Goal: Information Seeking & Learning: Check status

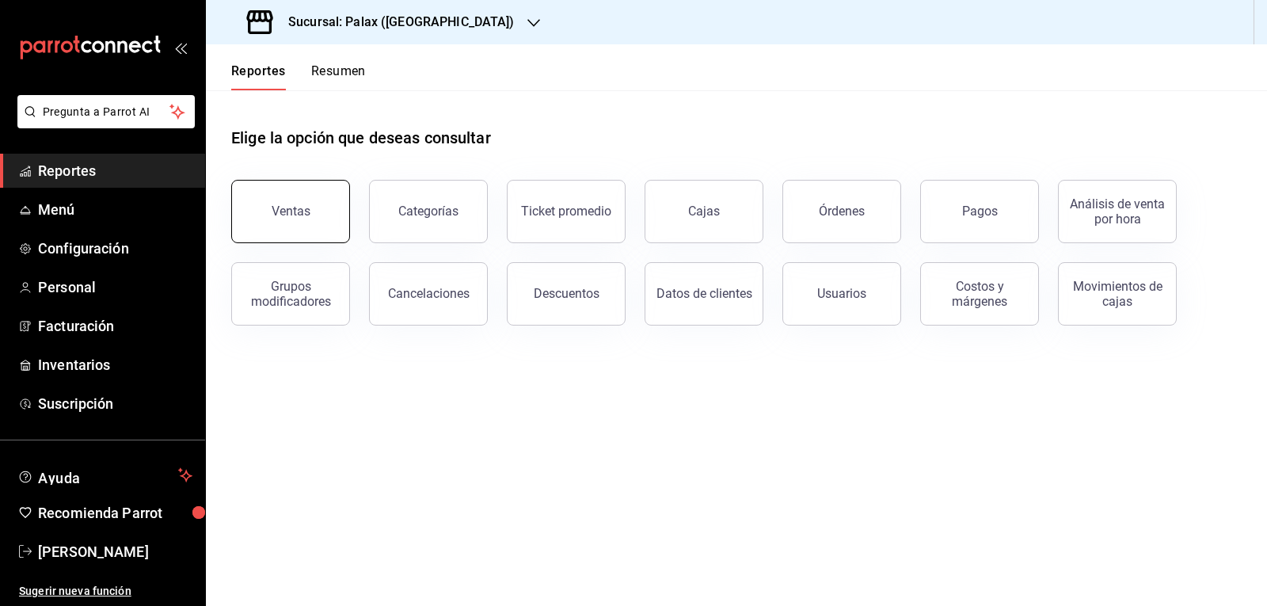
click at [321, 238] on button "Ventas" at bounding box center [290, 211] width 119 height 63
click at [321, 238] on html "Pregunta a Parrot AI Reportes Menú Configuración Personal Facturación Inventari…" at bounding box center [633, 303] width 1267 height 606
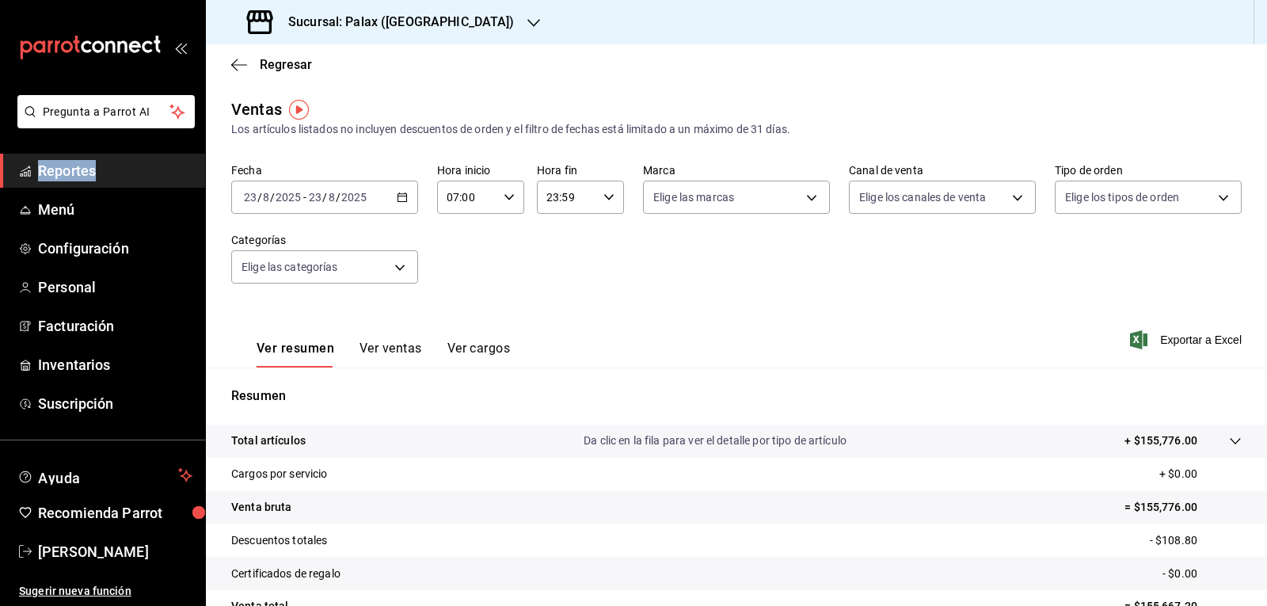
click at [401, 196] on \(Stroke\) "button" at bounding box center [402, 196] width 9 height 1
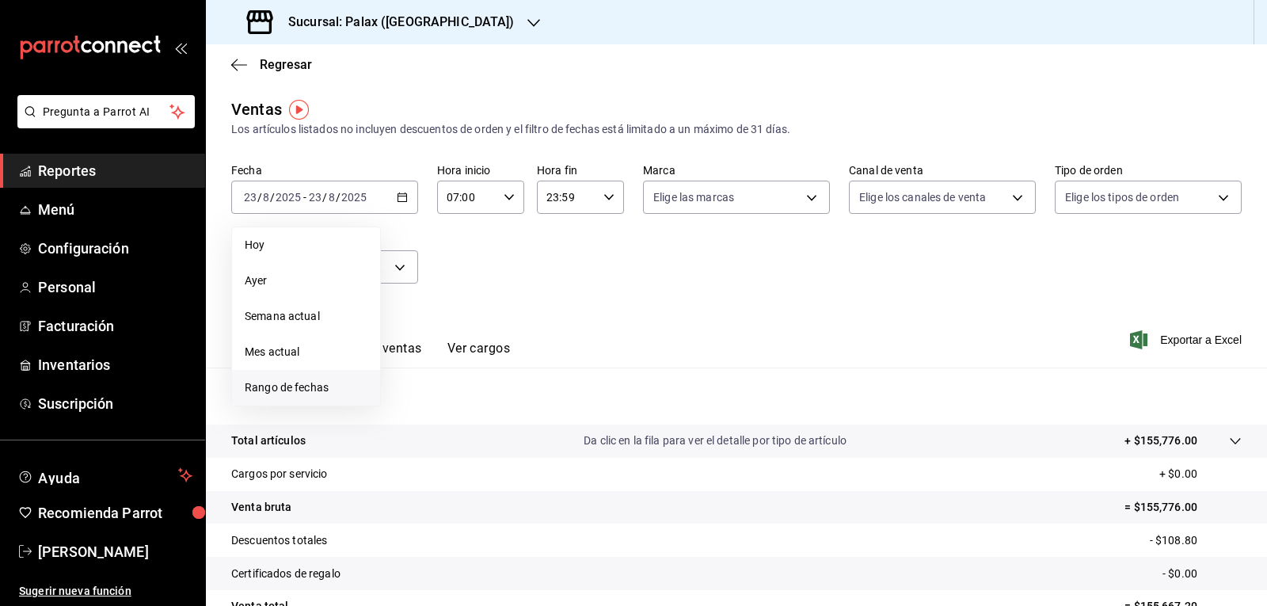
click at [275, 390] on span "Rango de fechas" at bounding box center [306, 387] width 123 height 17
click at [532, 410] on button "22" at bounding box center [526, 407] width 28 height 29
click at [553, 409] on abbr "23" at bounding box center [554, 406] width 10 height 11
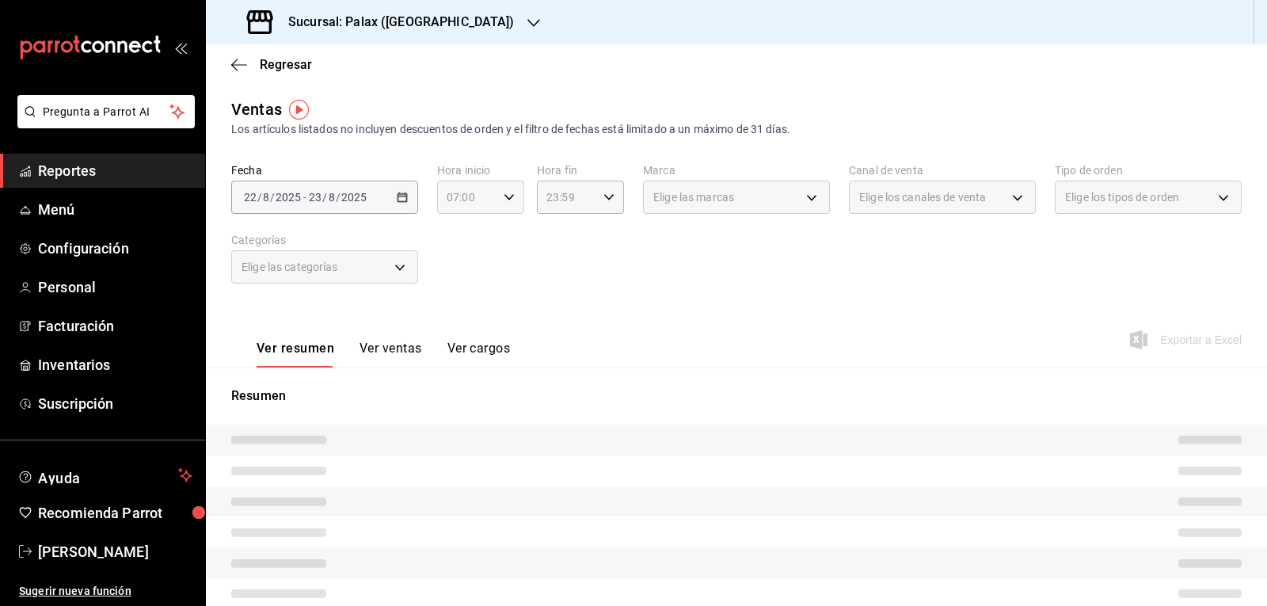
click at [507, 199] on icon "button" at bounding box center [509, 197] width 11 height 11
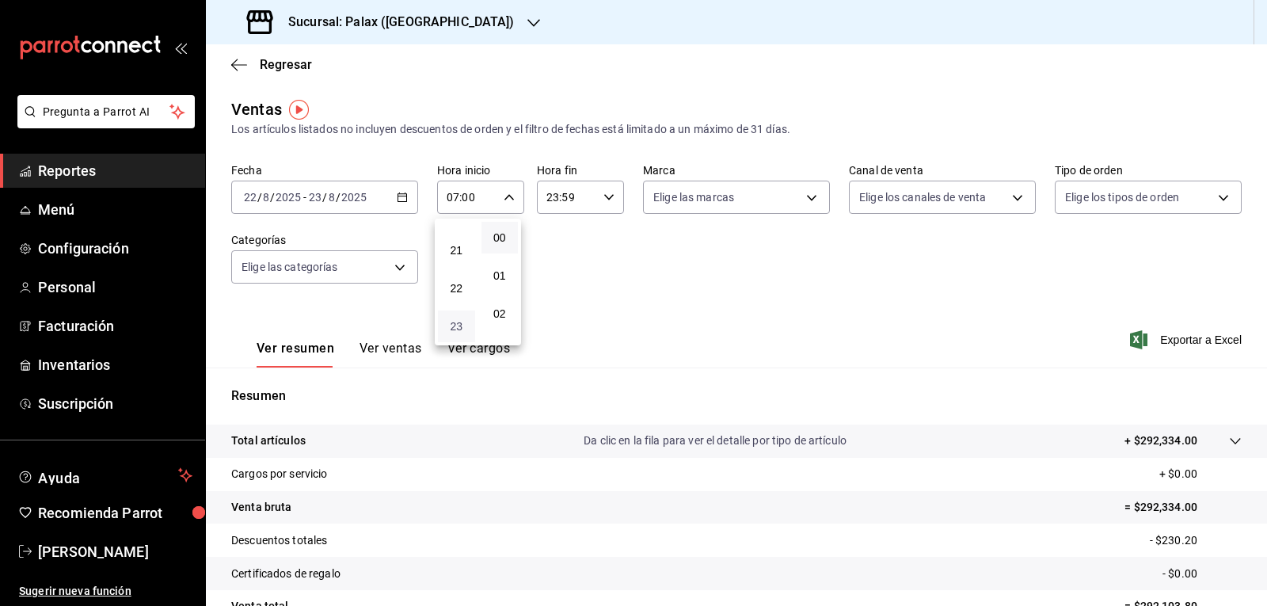
click at [454, 331] on span "23" at bounding box center [456, 326] width 18 height 13
type input "23:00"
click at [499, 241] on span "00" at bounding box center [500, 237] width 18 height 13
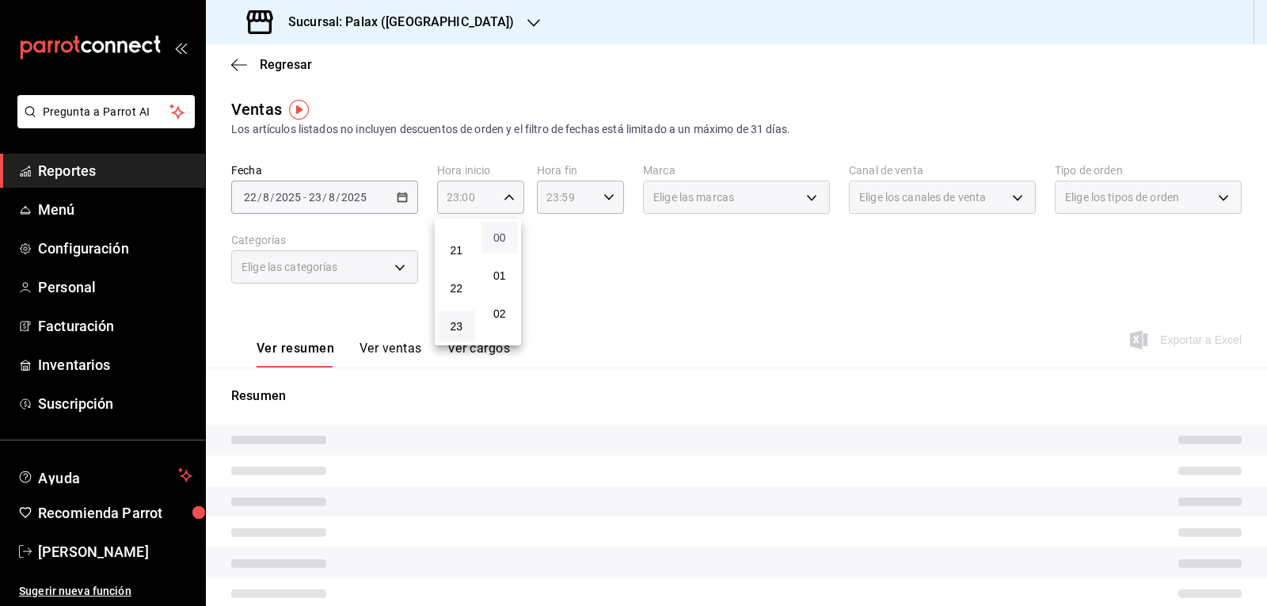
click at [499, 241] on span "00" at bounding box center [500, 237] width 18 height 13
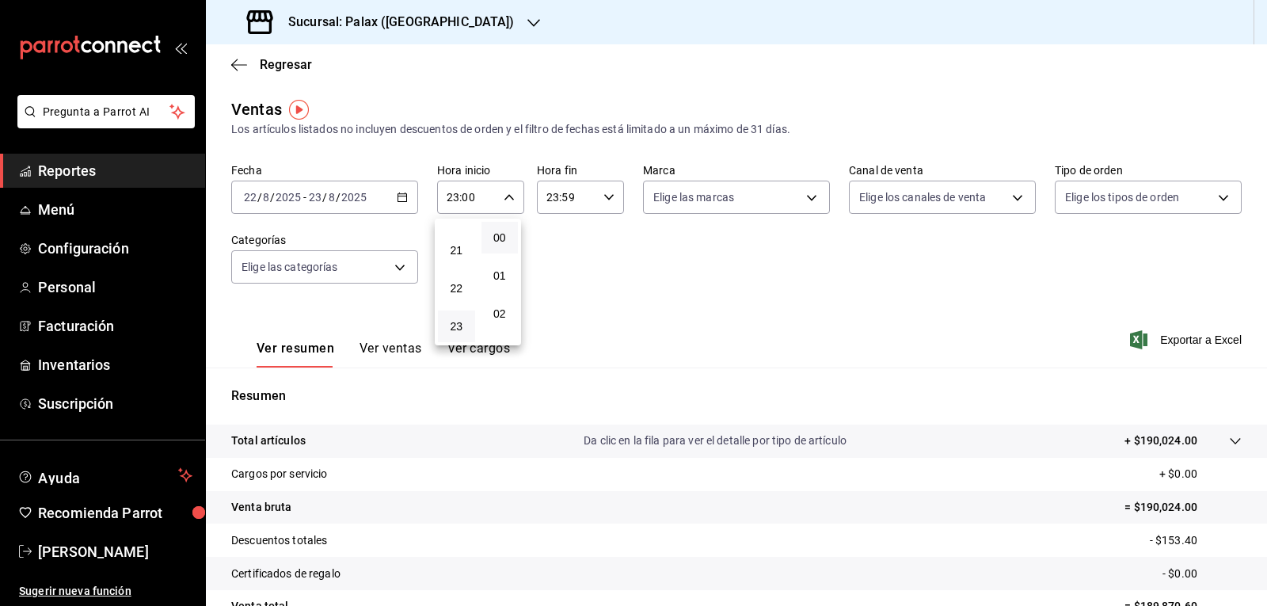
click at [606, 197] on div at bounding box center [633, 303] width 1267 height 606
click at [606, 197] on \(Stroke\) "button" at bounding box center [609, 197] width 10 height 6
click at [557, 326] on span "23" at bounding box center [554, 326] width 18 height 13
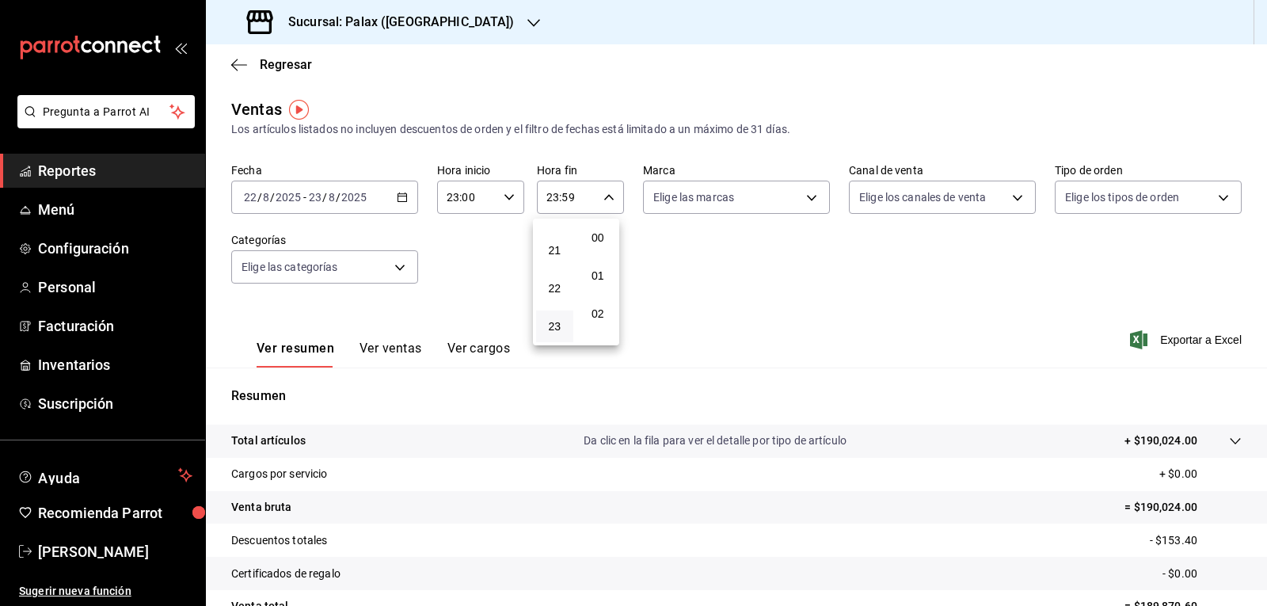
click at [594, 238] on span "00" at bounding box center [598, 237] width 18 height 13
click at [658, 242] on div at bounding box center [633, 303] width 1267 height 606
click at [604, 197] on \(Stroke\) "button" at bounding box center [609, 197] width 10 height 6
click at [399, 200] on div at bounding box center [633, 303] width 1267 height 606
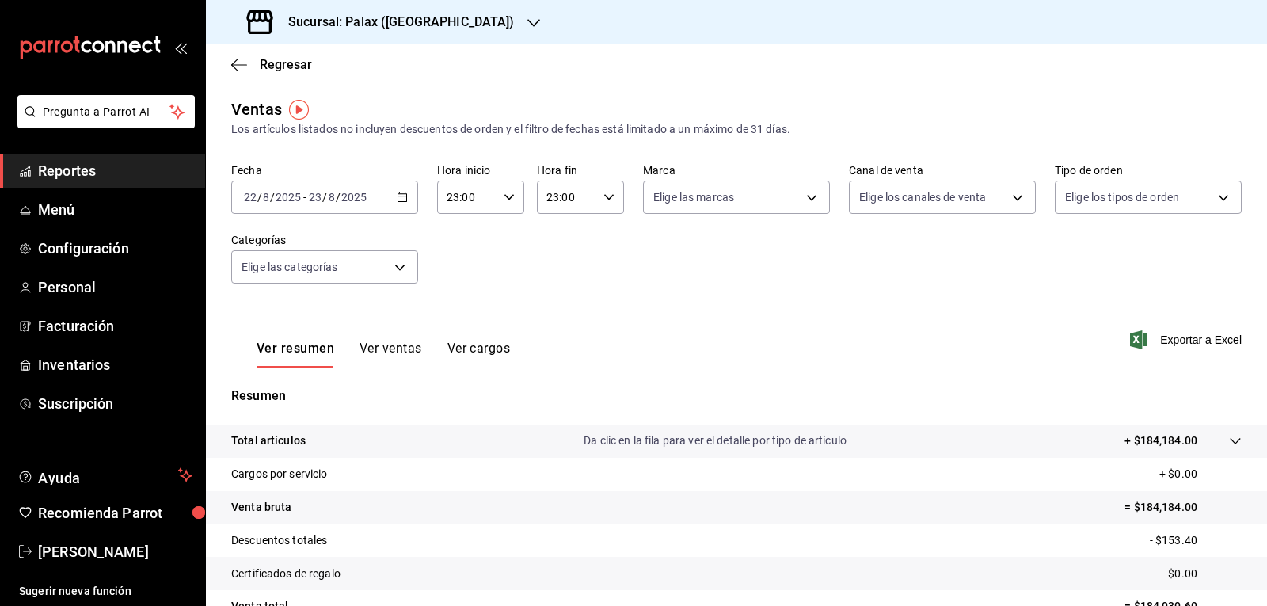
click at [399, 200] on icon "button" at bounding box center [402, 197] width 11 height 11
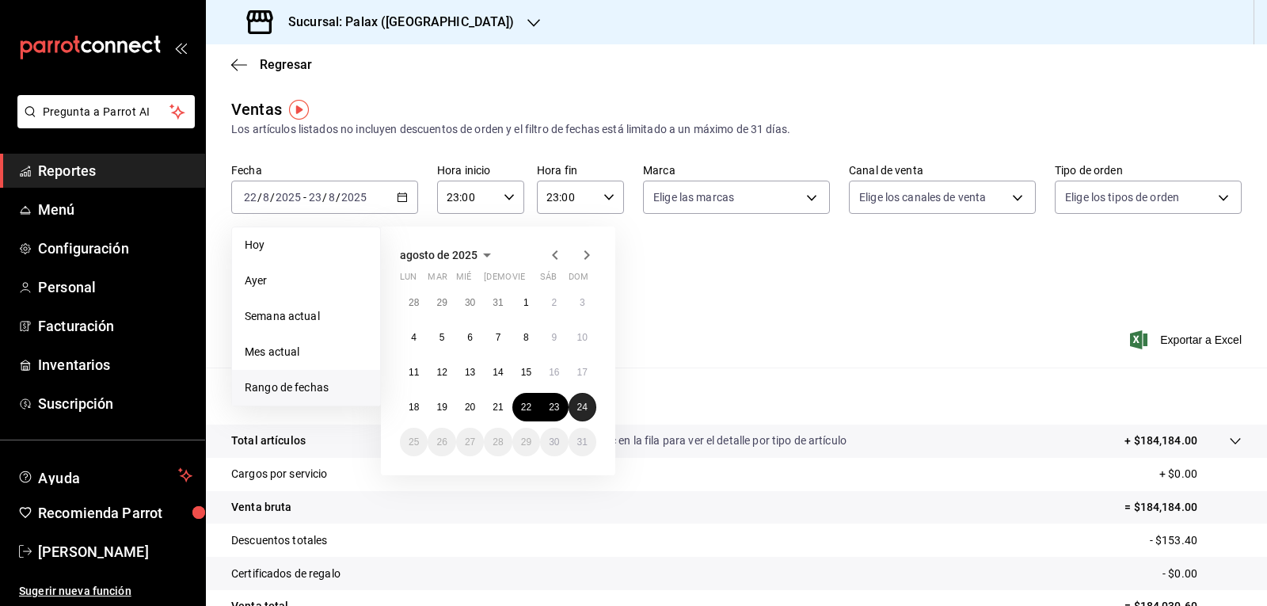
click at [582, 408] on abbr "24" at bounding box center [582, 406] width 10 height 11
click at [560, 407] on button "23" at bounding box center [554, 407] width 28 height 29
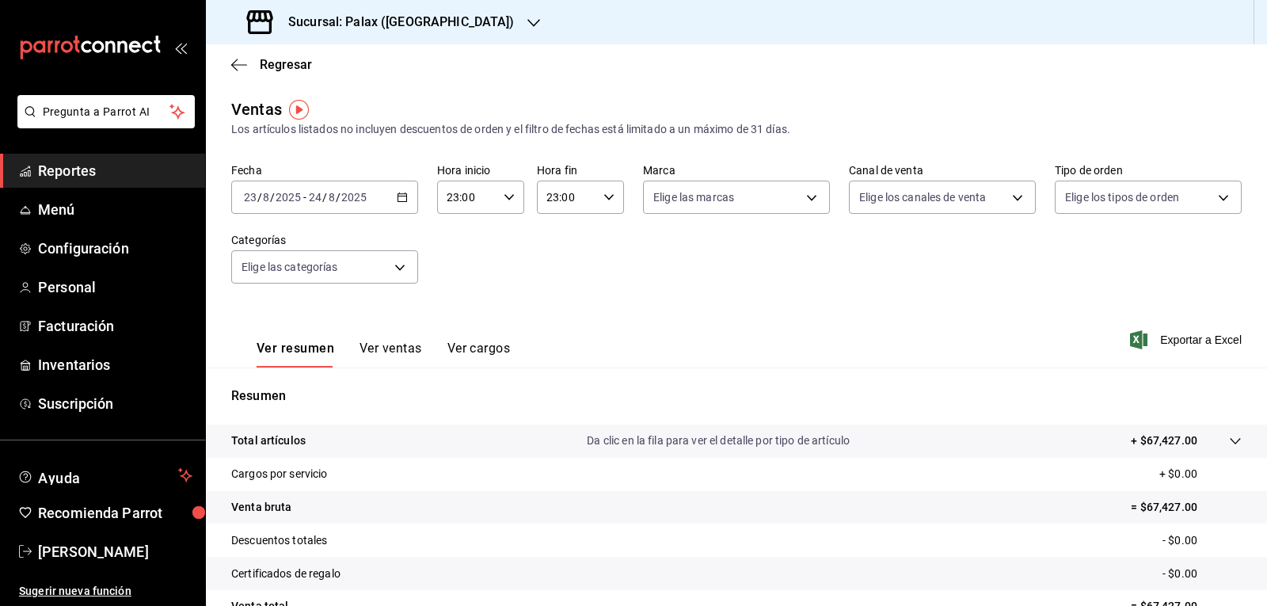
click at [504, 196] on icon "button" at bounding box center [509, 197] width 11 height 11
click at [491, 238] on span "00" at bounding box center [500, 237] width 18 height 13
click at [603, 193] on div at bounding box center [633, 303] width 1267 height 606
click at [603, 193] on icon "button" at bounding box center [608, 197] width 11 height 11
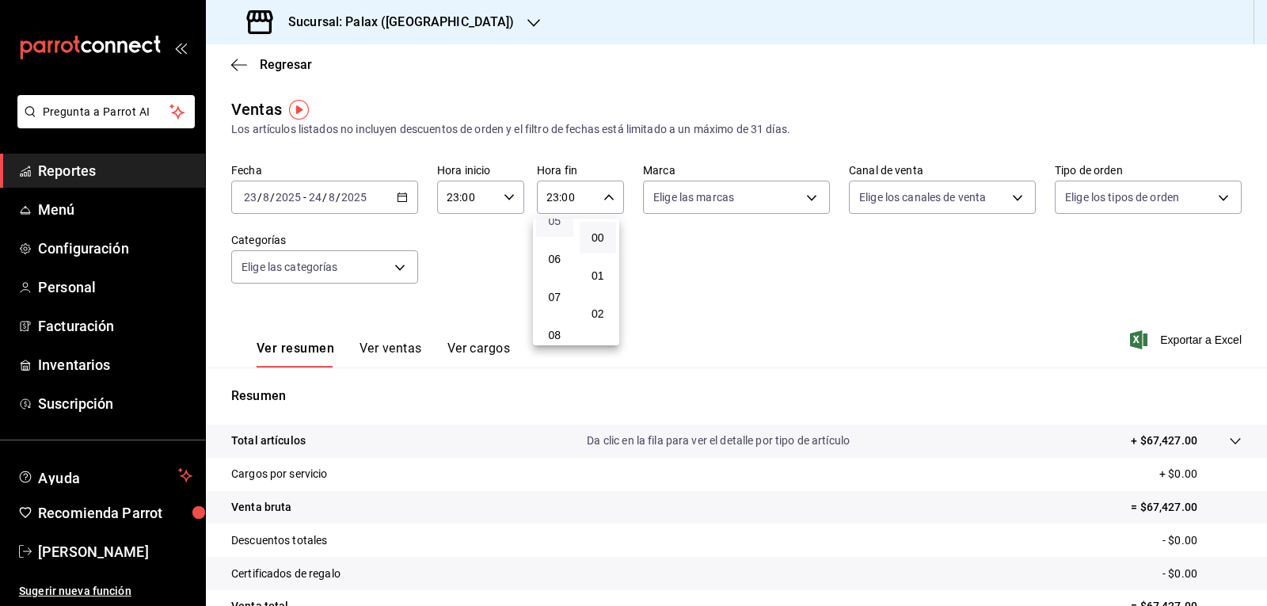
scroll to position [231, 0]
click at [560, 279] on button "07" at bounding box center [554, 273] width 37 height 32
type input "07:00"
click at [606, 238] on span "00" at bounding box center [598, 237] width 18 height 13
click at [597, 240] on span "00" at bounding box center [598, 237] width 18 height 13
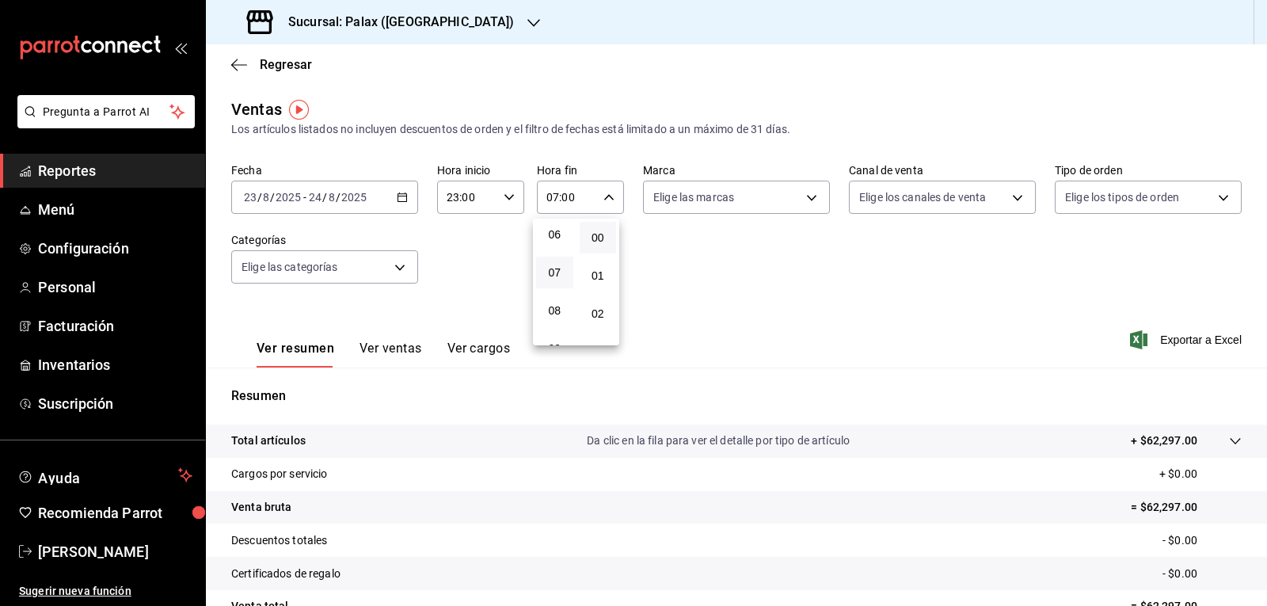
click at [683, 254] on div at bounding box center [633, 303] width 1267 height 606
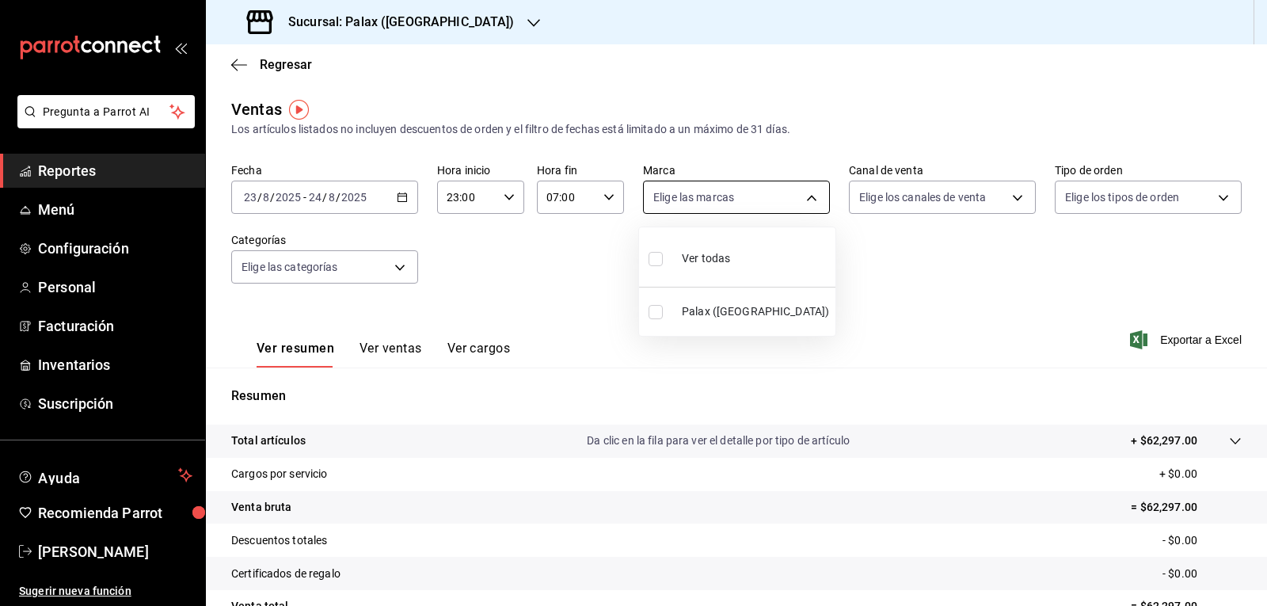
click at [808, 198] on body "Pregunta a Parrot AI Reportes Menú Configuración Personal Facturación Inventari…" at bounding box center [633, 303] width 1267 height 606
click at [652, 262] on input "checkbox" at bounding box center [655, 259] width 14 height 14
checkbox input "true"
type input "8510d572-c45f-4696-9a08-afbf2d111022"
checkbox input "true"
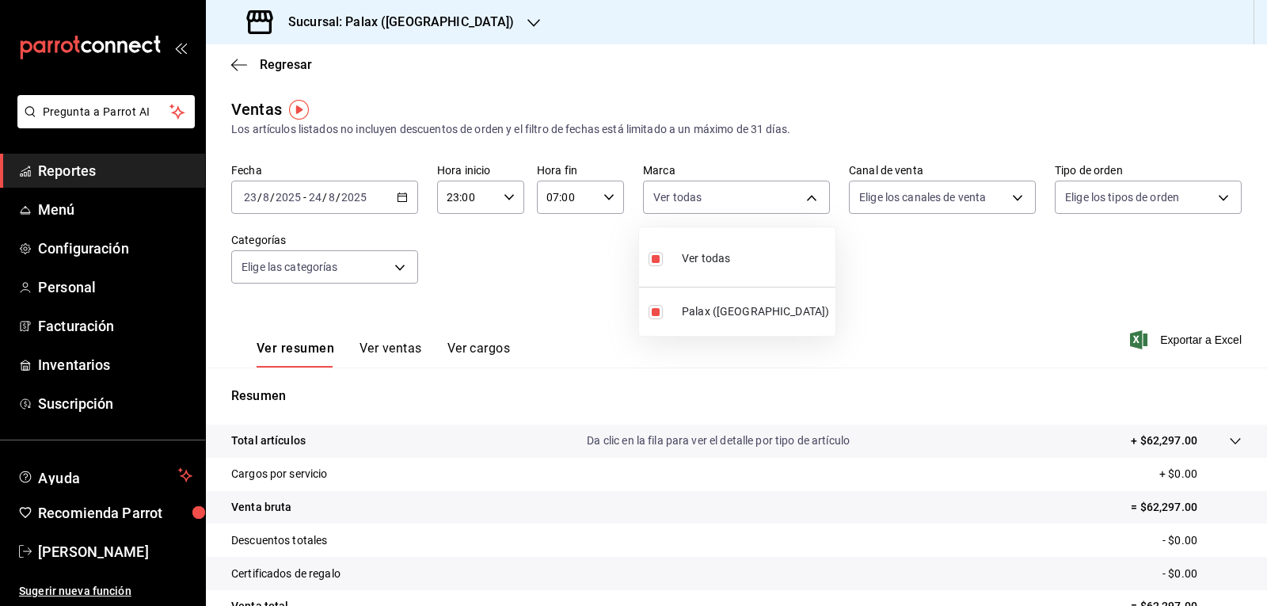
click at [1006, 200] on div at bounding box center [633, 303] width 1267 height 606
click at [1005, 200] on body "Pregunta a Parrot AI Reportes Menú Configuración Personal Facturación Inventari…" at bounding box center [633, 303] width 1267 height 606
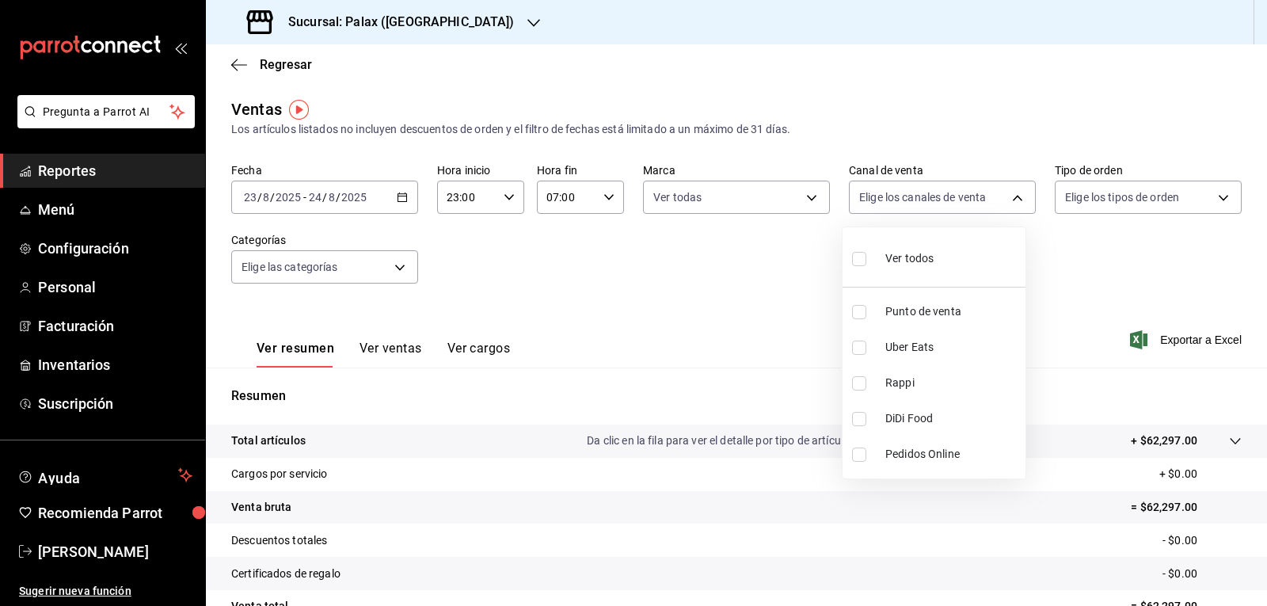
click at [854, 257] on input "checkbox" at bounding box center [859, 259] width 14 height 14
checkbox input "true"
type input "PARROT,UBER_EATS,RAPPI,DIDI_FOOD,ONLINE"
checkbox input "true"
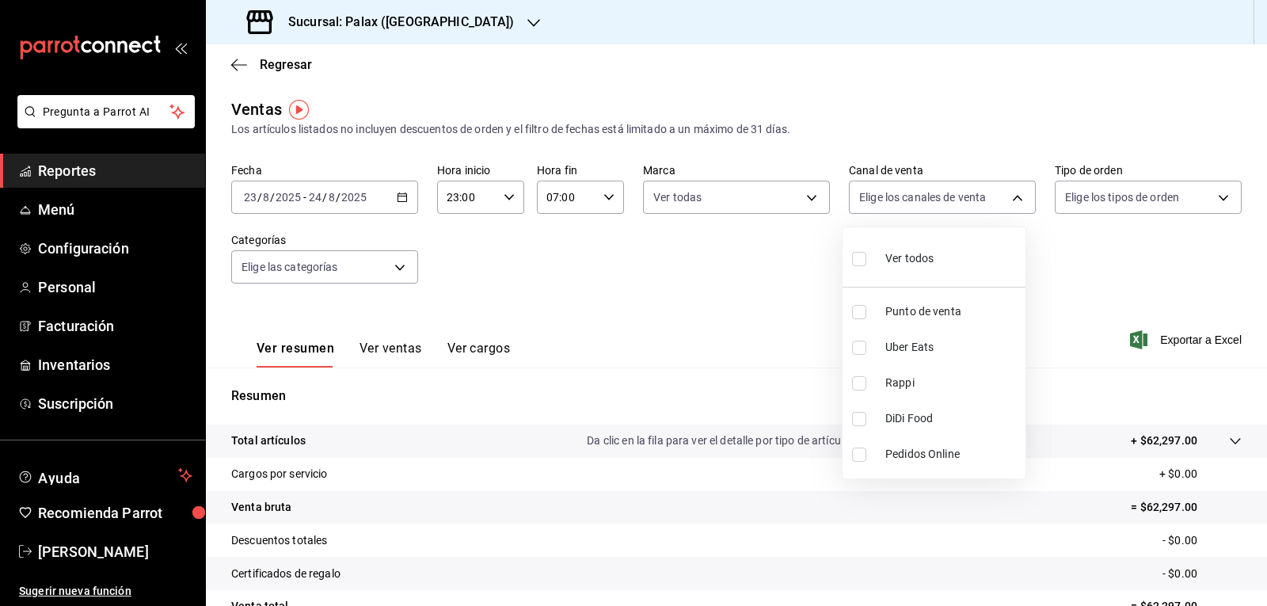
checkbox input "true"
click at [1212, 196] on div at bounding box center [633, 303] width 1267 height 606
click at [1212, 196] on body "Pregunta a Parrot AI Reportes Menú Configuración Personal Facturación Inventari…" at bounding box center [633, 303] width 1267 height 606
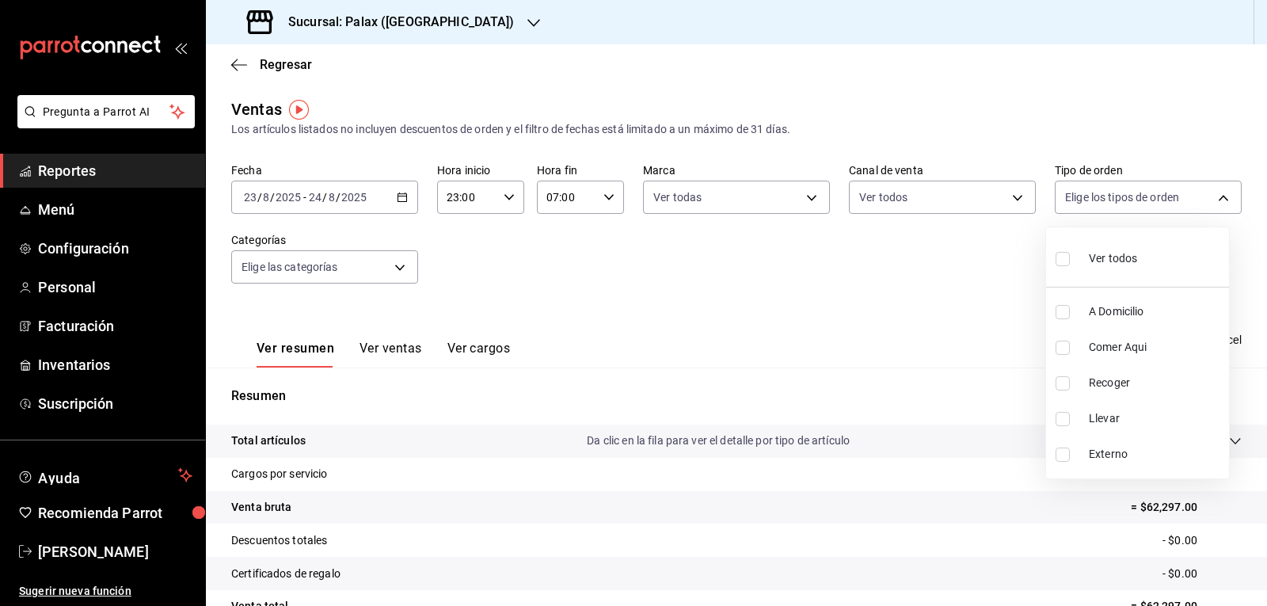
click at [1059, 257] on input "checkbox" at bounding box center [1062, 259] width 14 height 14
checkbox input "true"
type input "6d325fbd-53e7-4f6b-8d89-6356796c0e8d,b8c2ff7f-0c1f-4fef-80cf-bc155c6bbc3b,a732b…"
checkbox input "true"
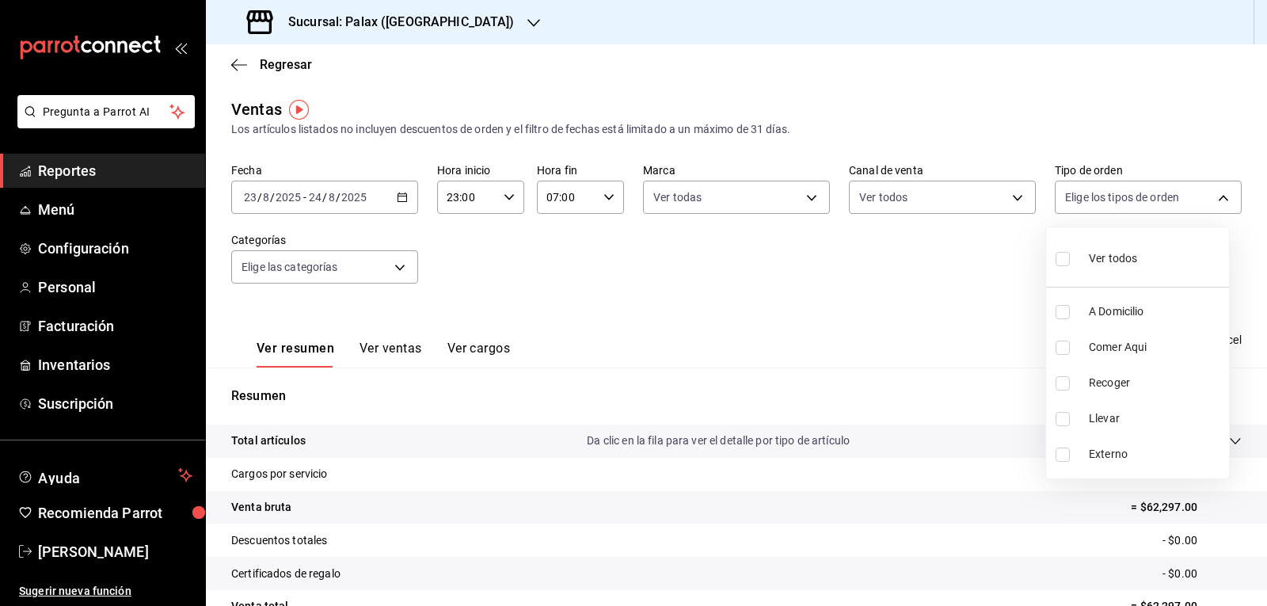
checkbox input "true"
drag, startPoint x: 777, startPoint y: 325, endPoint x: 518, endPoint y: 310, distance: 260.1
click at [770, 325] on div at bounding box center [633, 303] width 1267 height 606
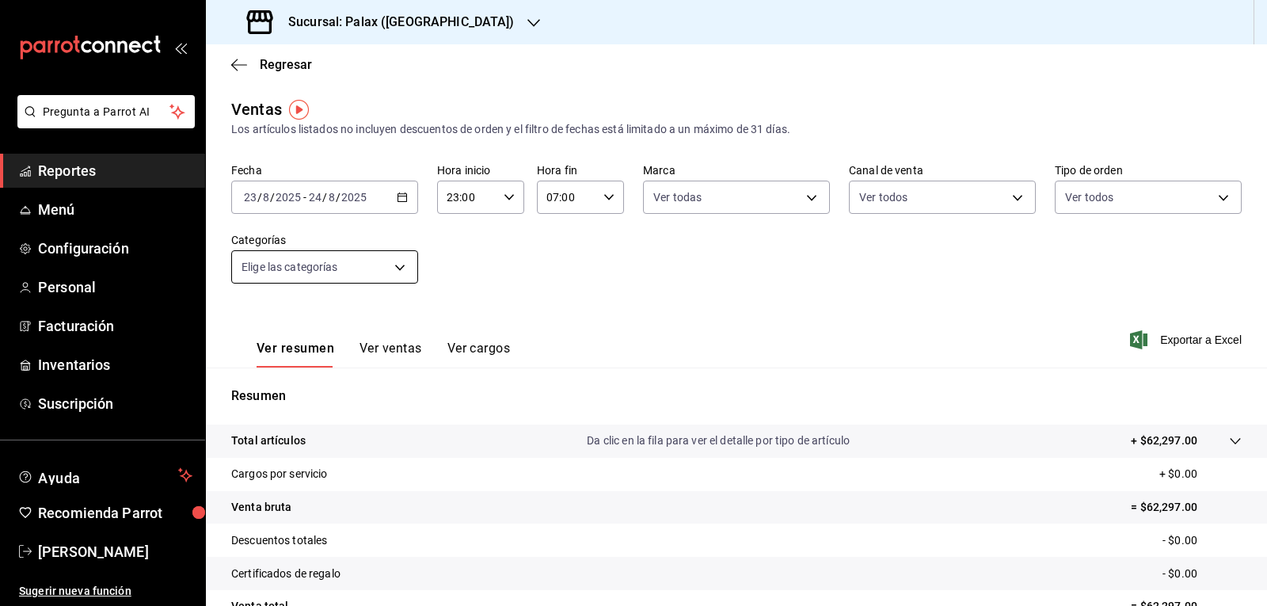
click at [398, 271] on body "Pregunta a Parrot AI Reportes Menú Configuración Personal Facturación Inventari…" at bounding box center [633, 303] width 1267 height 606
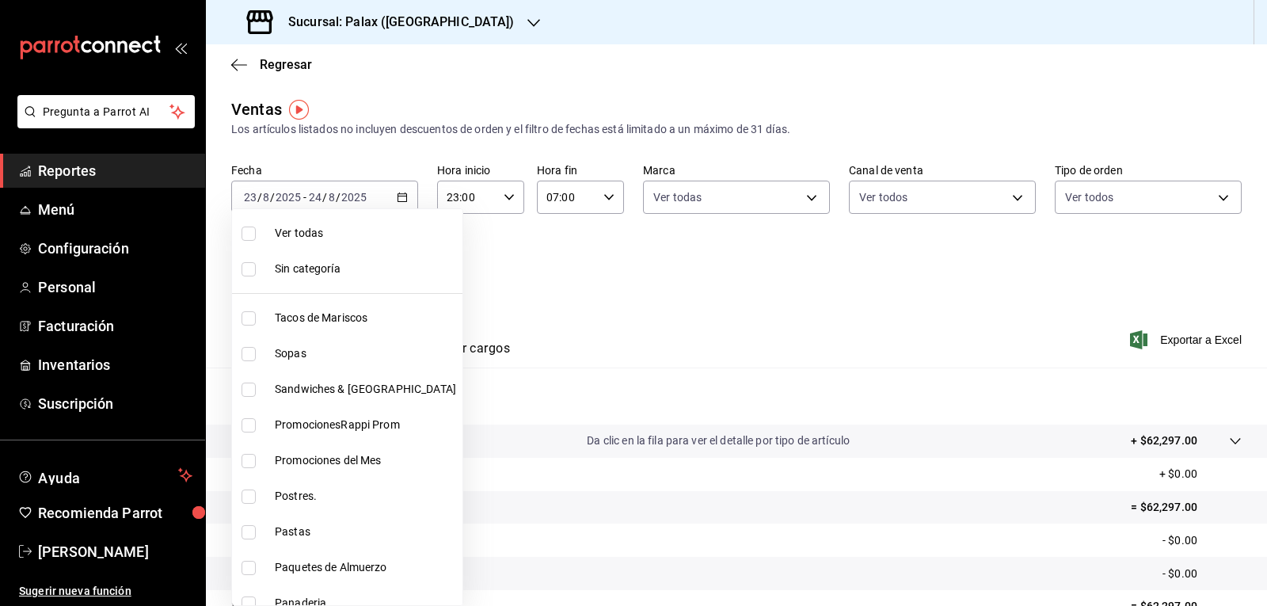
click at [249, 458] on input "checkbox" at bounding box center [248, 461] width 14 height 14
checkbox input "true"
type input "e3a7d4a2-e7c5-4f8c-a0a8-f604c2e2d742"
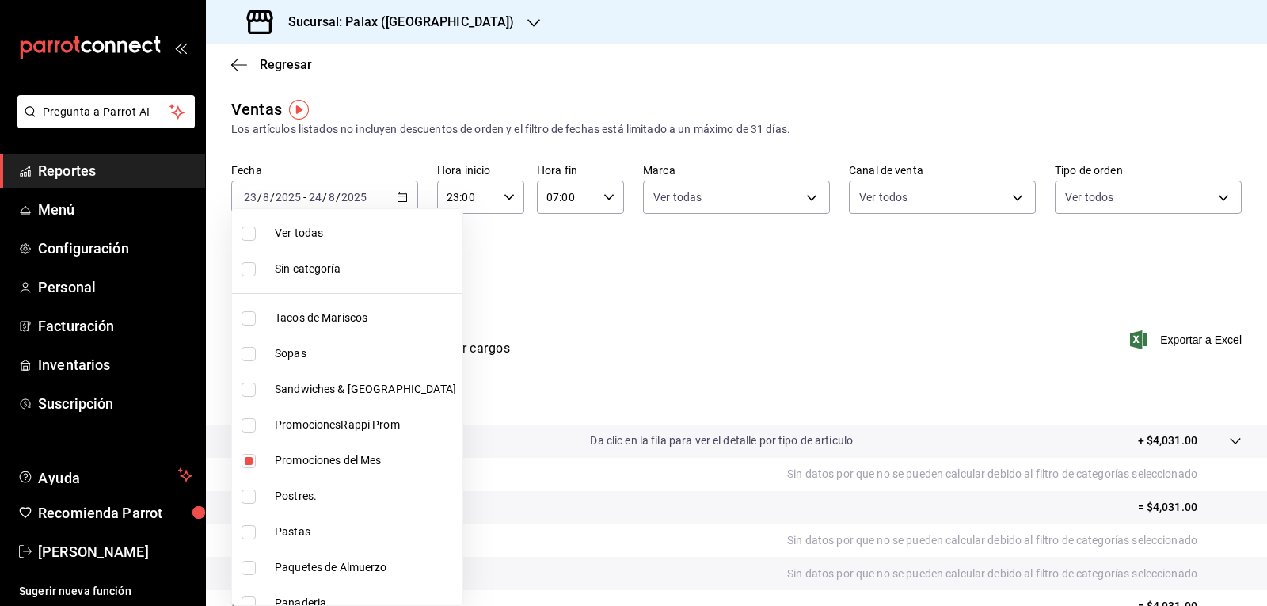
click at [251, 493] on input "checkbox" at bounding box center [248, 496] width 14 height 14
checkbox input "true"
type input "e3a7d4a2-e7c5-4f8c-a0a8-f604c2e2d742,5f074bd3-619d-4e10-94fa-620713841d38"
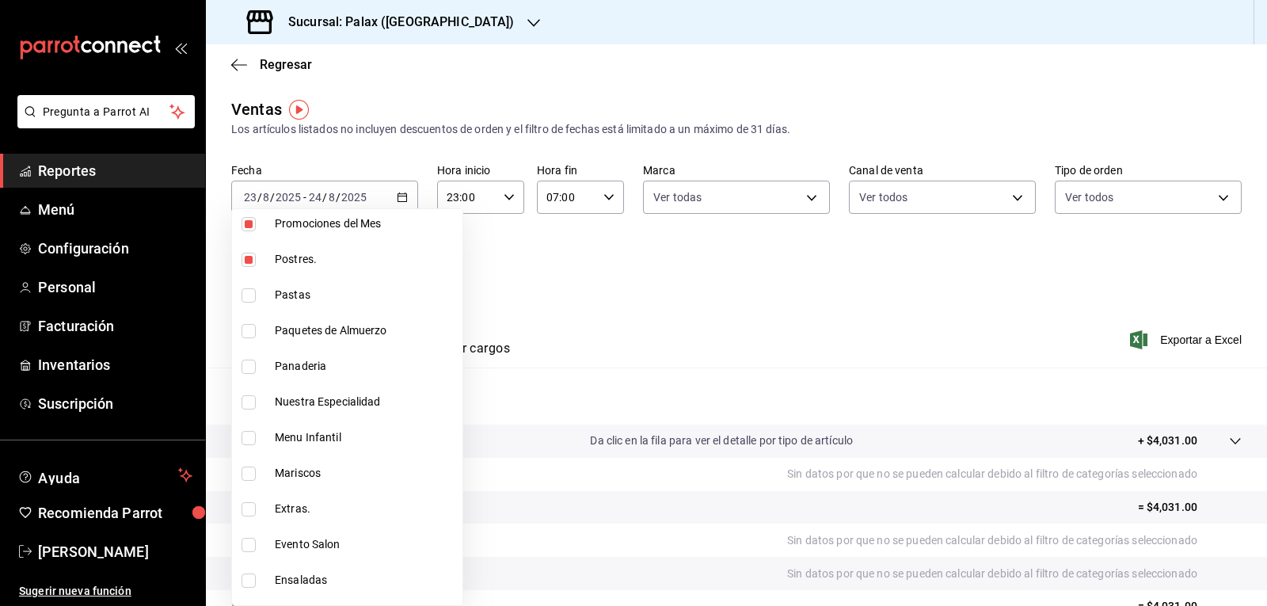
scroll to position [238, 0]
click at [248, 363] on input "checkbox" at bounding box center [248, 366] width 14 height 14
checkbox input "true"
type input "e3a7d4a2-e7c5-4f8c-a0a8-f604c2e2d742,5f074bd3-619d-4e10-94fa-620713841d38,90d14…"
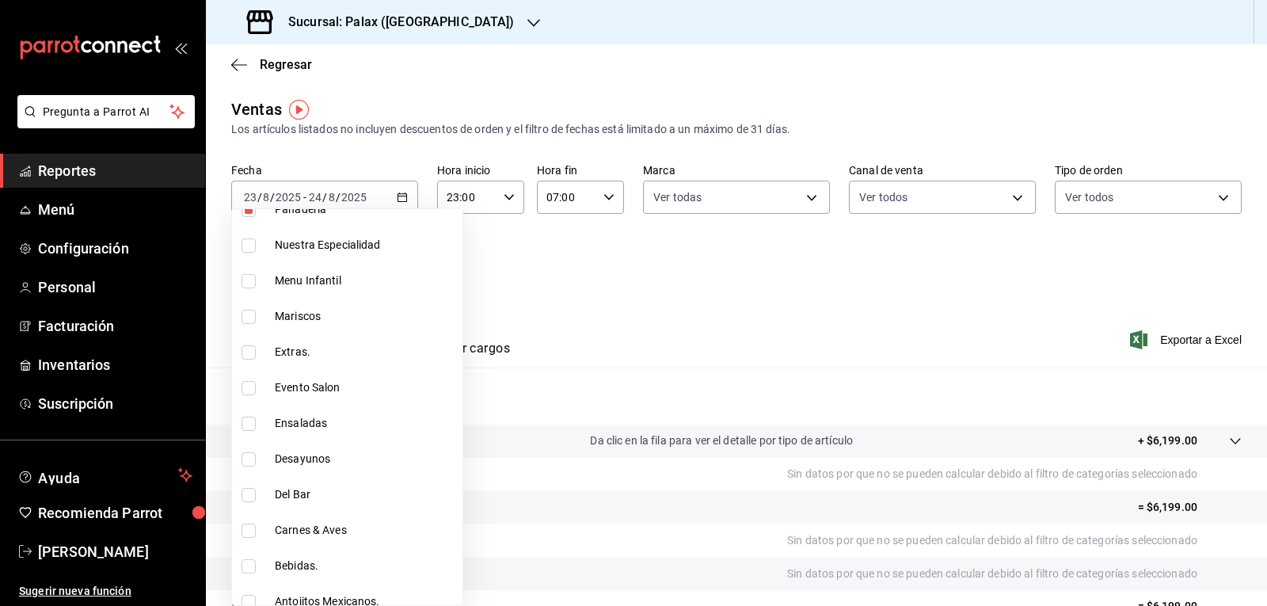
scroll to position [396, 0]
click at [246, 488] on input "checkbox" at bounding box center [248, 492] width 14 height 14
checkbox input "true"
type input "e3a7d4a2-e7c5-4f8c-a0a8-f604c2e2d742,5f074bd3-619d-4e10-94fa-620713841d38,90d14…"
click at [245, 563] on input "checkbox" at bounding box center [248, 564] width 14 height 14
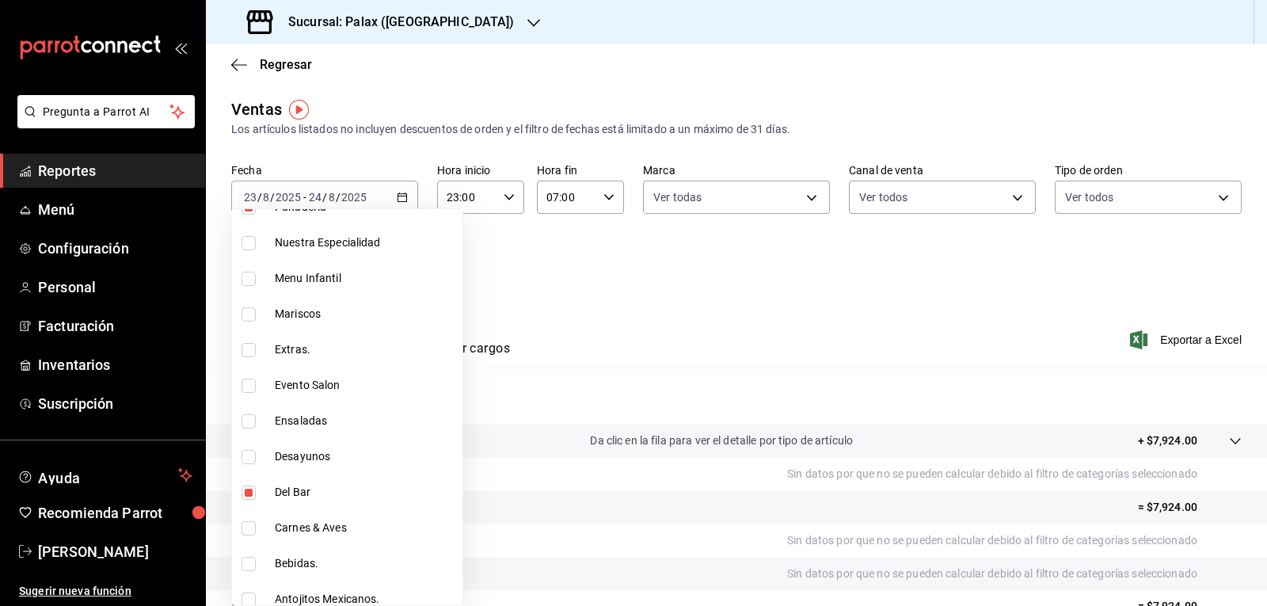
checkbox input "true"
type input "e3a7d4a2-e7c5-4f8c-a0a8-f604c2e2d742,5f074bd3-619d-4e10-94fa-620713841d38,90d14…"
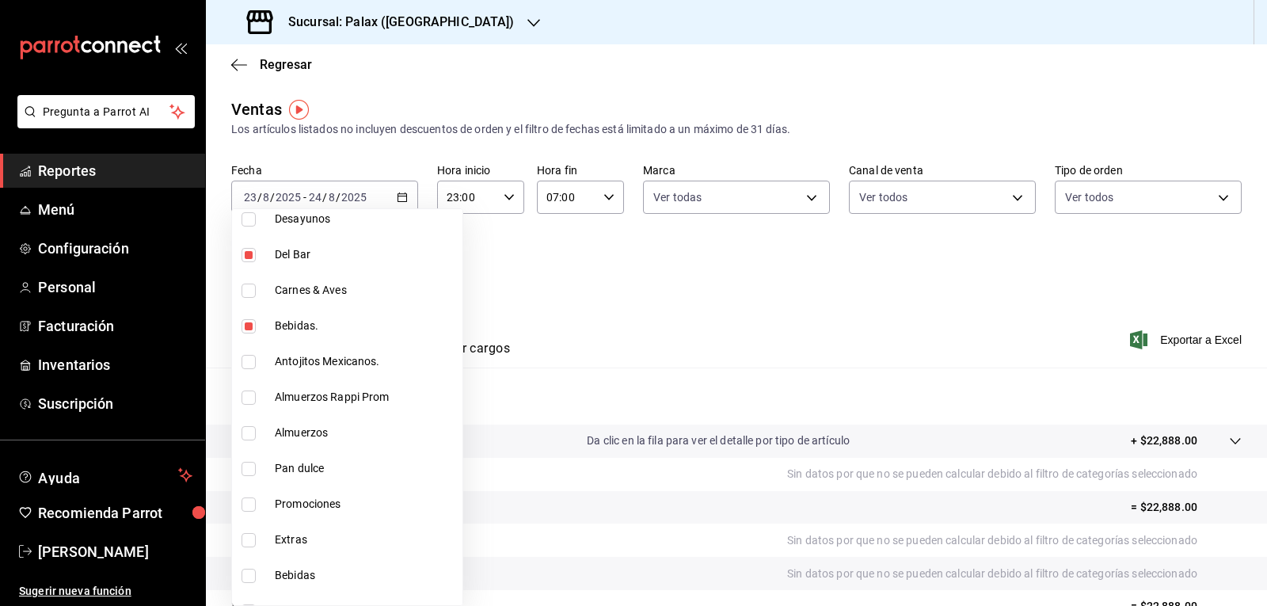
scroll to position [713, 0]
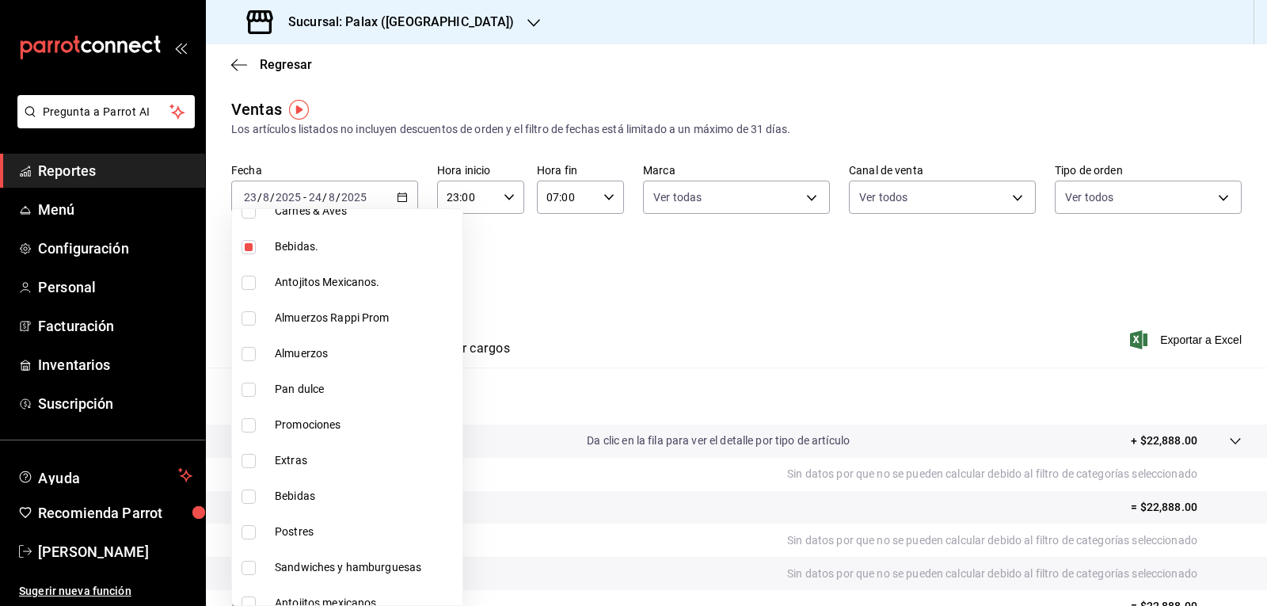
click at [244, 319] on input "checkbox" at bounding box center [248, 318] width 14 height 14
checkbox input "true"
type input "e3a7d4a2-e7c5-4f8c-a0a8-f604c2e2d742,5f074bd3-619d-4e10-94fa-620713841d38,90d14…"
click at [245, 392] on input "checkbox" at bounding box center [248, 389] width 14 height 14
checkbox input "true"
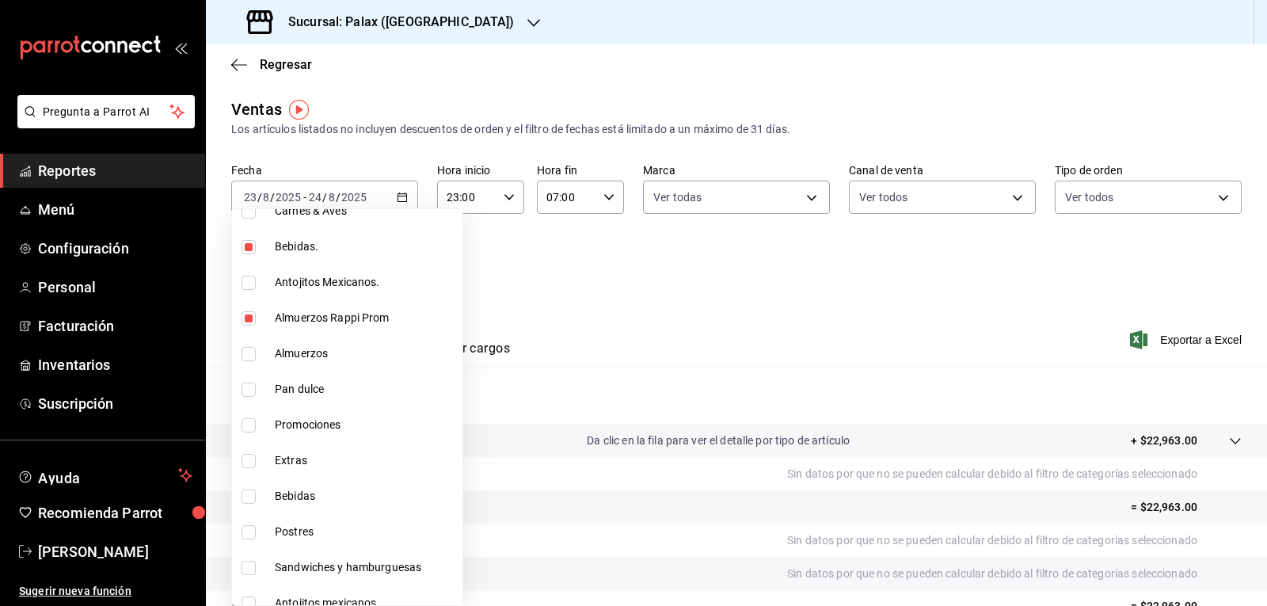
type input "e3a7d4a2-e7c5-4f8c-a0a8-f604c2e2d742,5f074bd3-619d-4e10-94fa-620713841d38,90d14…"
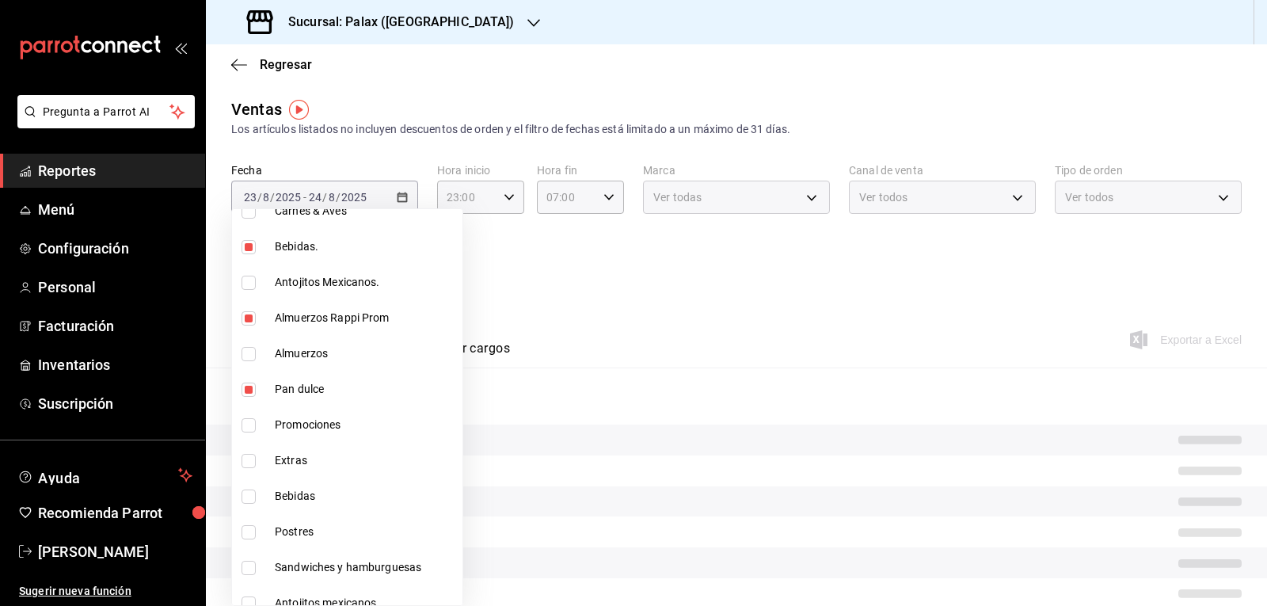
click at [241, 423] on input "checkbox" at bounding box center [248, 425] width 14 height 14
checkbox input "true"
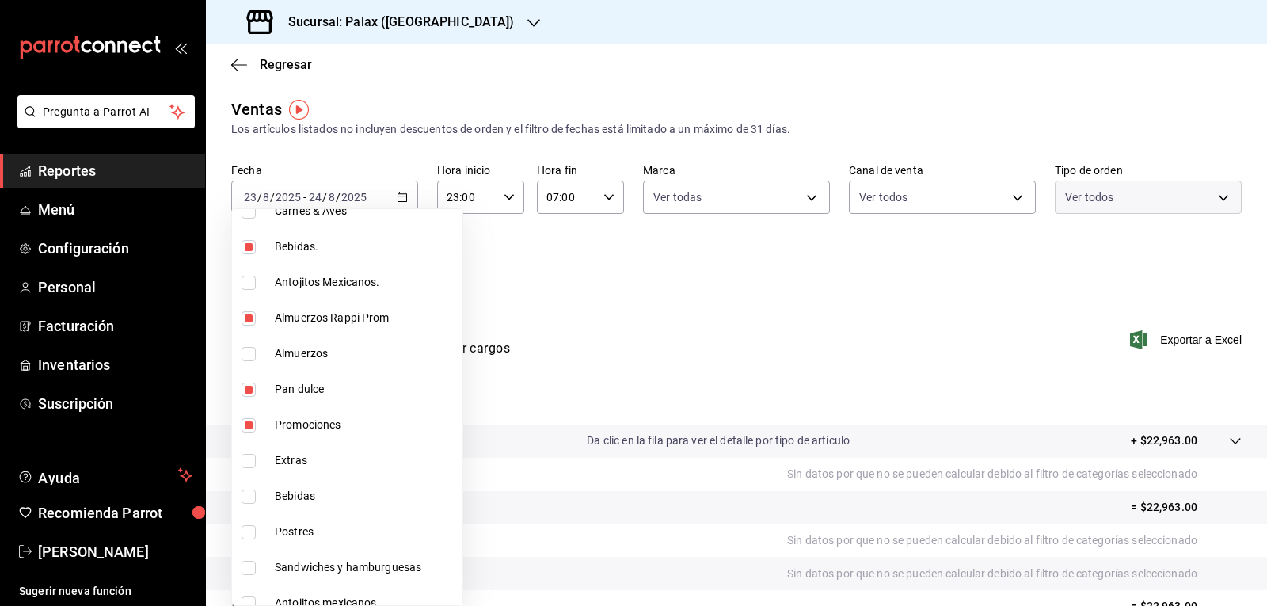
type input "e3a7d4a2-e7c5-4f8c-a0a8-f604c2e2d742,5f074bd3-619d-4e10-94fa-620713841d38,90d14…"
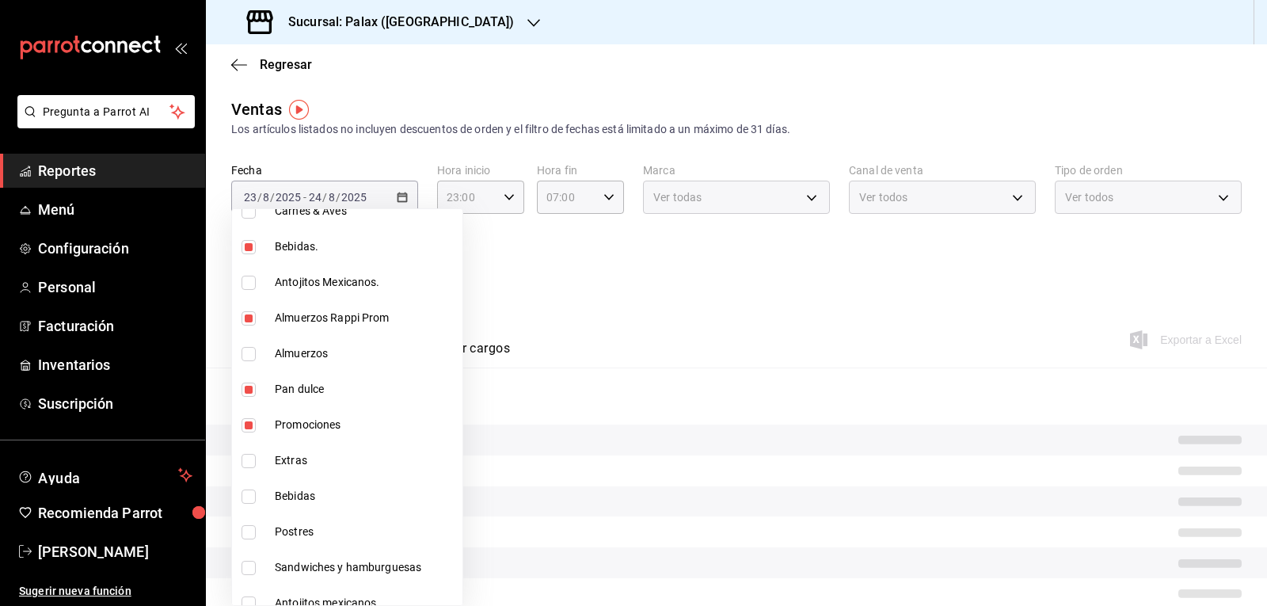
click at [248, 492] on input "checkbox" at bounding box center [248, 496] width 14 height 14
checkbox input "true"
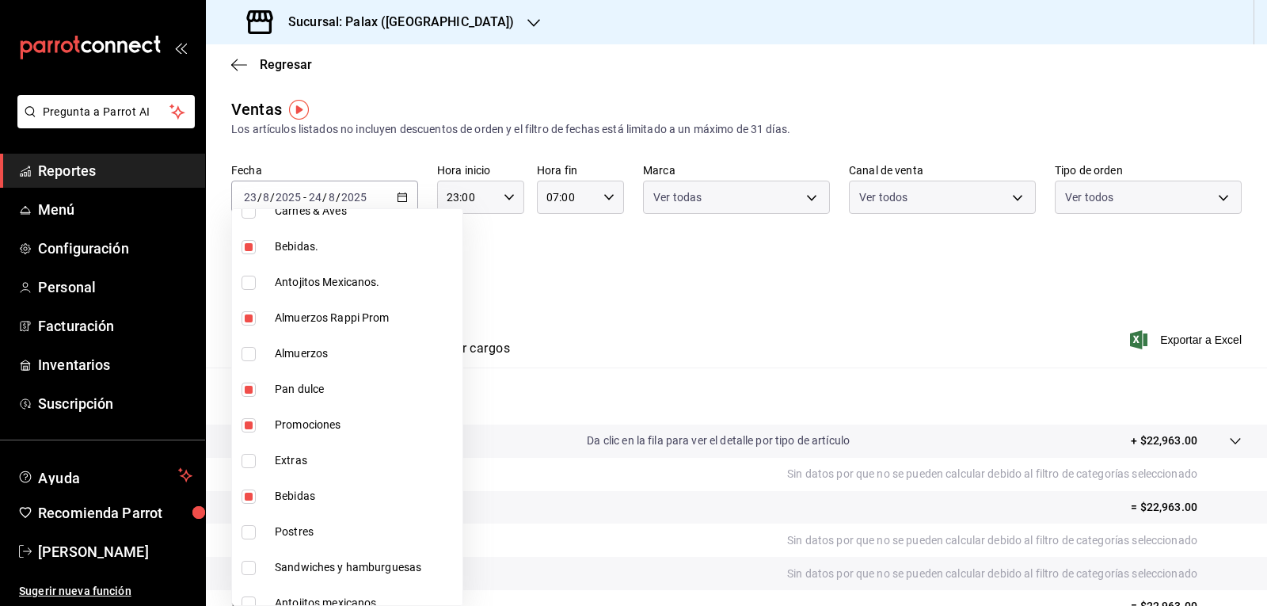
type input "e3a7d4a2-e7c5-4f8c-a0a8-f604c2e2d742,5f074bd3-619d-4e10-94fa-620713841d38,90d14…"
click at [249, 535] on input "checkbox" at bounding box center [248, 532] width 14 height 14
checkbox input "true"
type input "e3a7d4a2-e7c5-4f8c-a0a8-f604c2e2d742,5f074bd3-619d-4e10-94fa-620713841d38,90d14…"
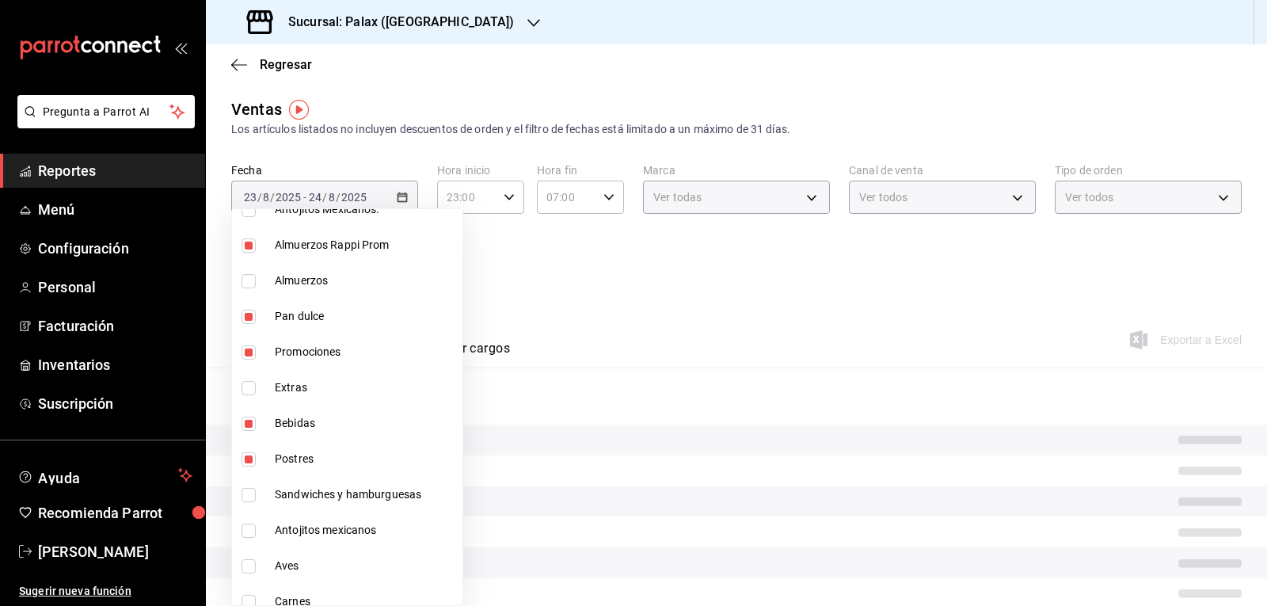
scroll to position [942, 0]
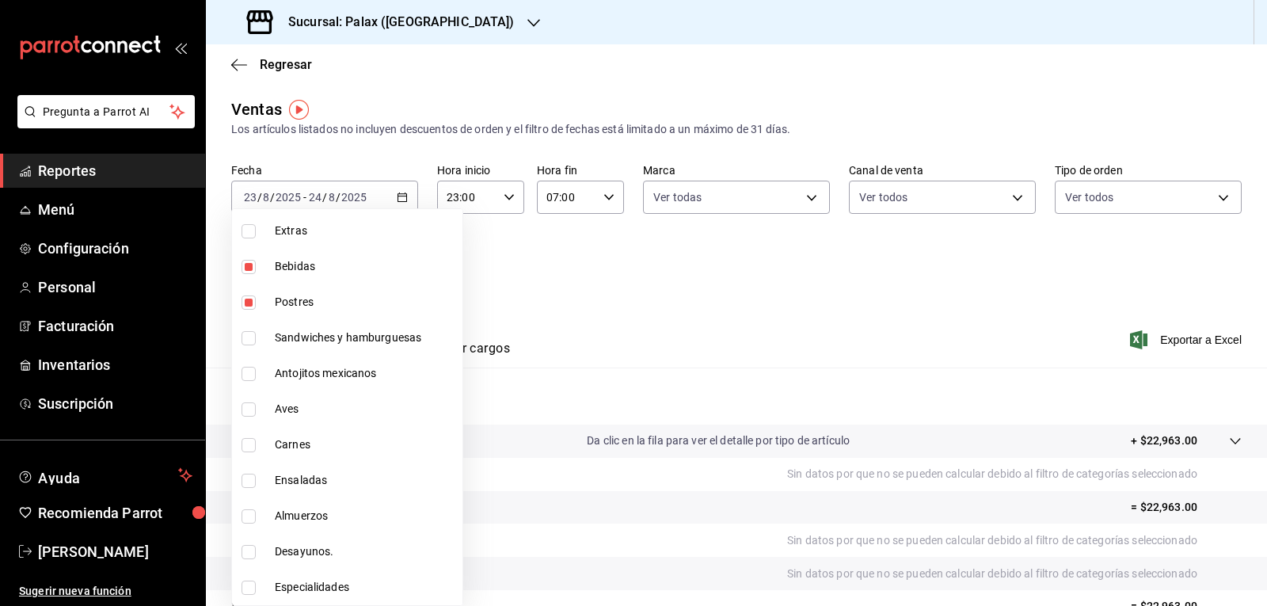
click at [246, 371] on input "checkbox" at bounding box center [248, 374] width 14 height 14
checkbox input "true"
type input "e3a7d4a2-e7c5-4f8c-a0a8-f604c2e2d742,5f074bd3-619d-4e10-94fa-620713841d38,90d14…"
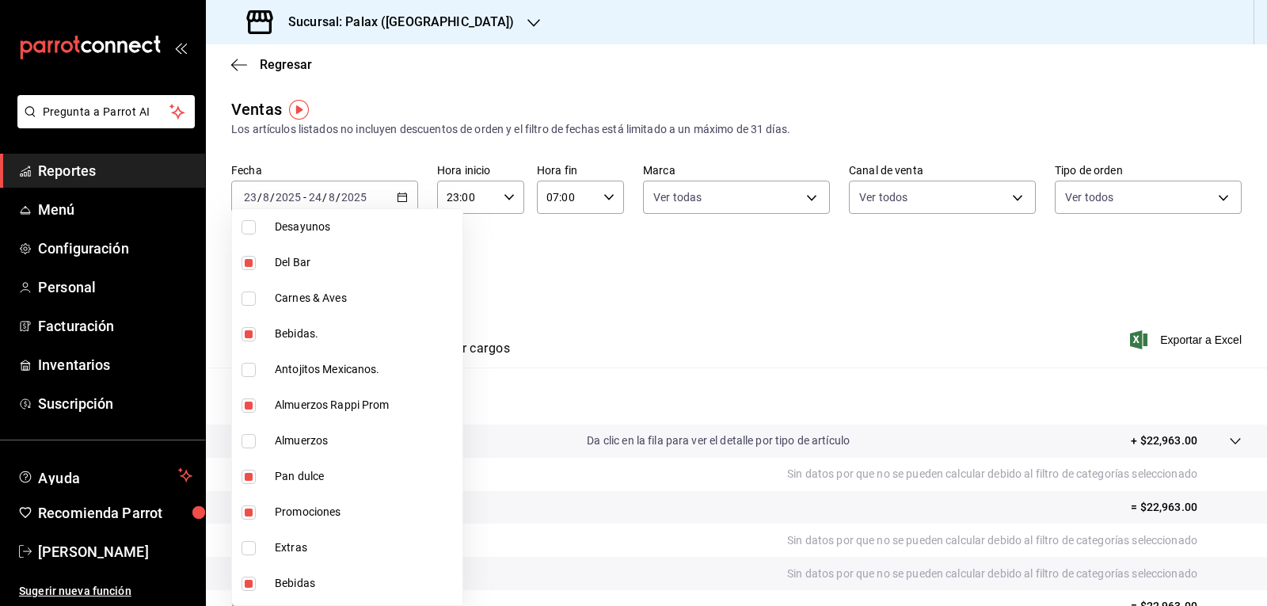
scroll to position [546, 0]
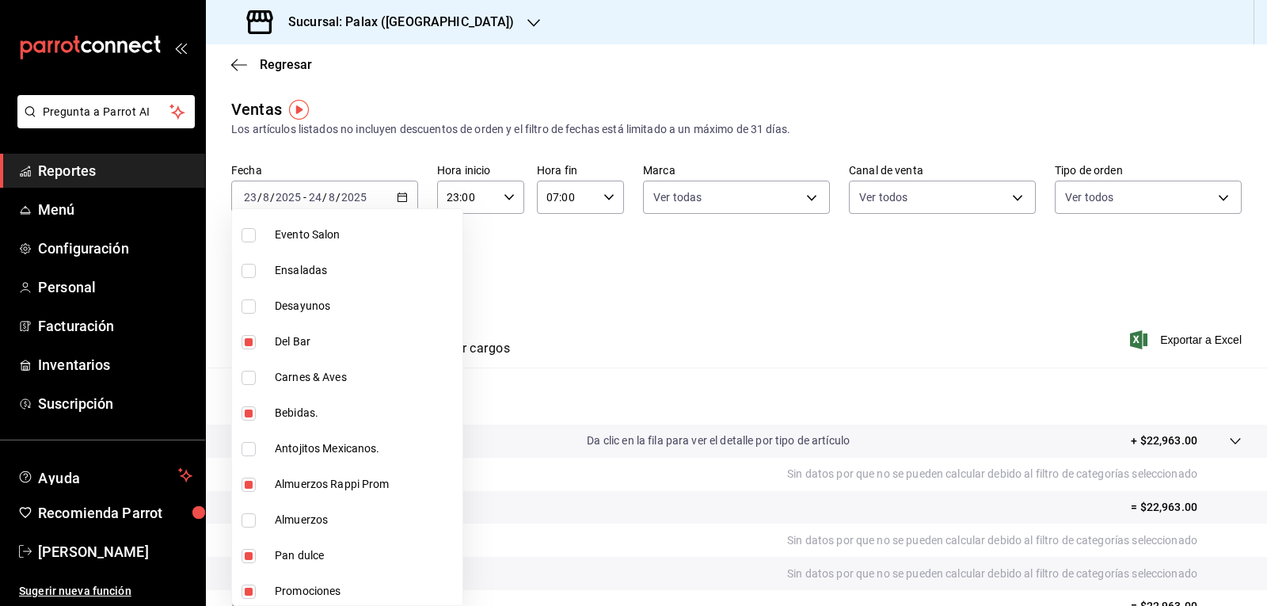
click at [245, 454] on input "checkbox" at bounding box center [248, 449] width 14 height 14
checkbox input "true"
type input "e3a7d4a2-e7c5-4f8c-a0a8-f604c2e2d742,5f074bd3-619d-4e10-94fa-620713841d38,90d14…"
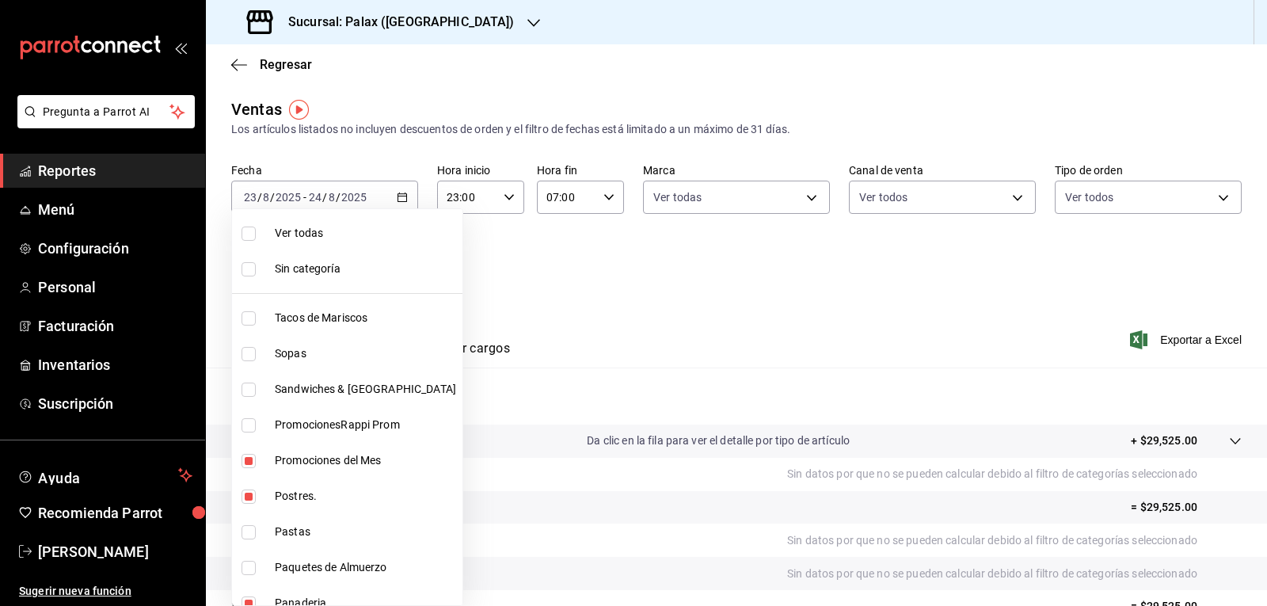
click at [510, 281] on div at bounding box center [633, 303] width 1267 height 606
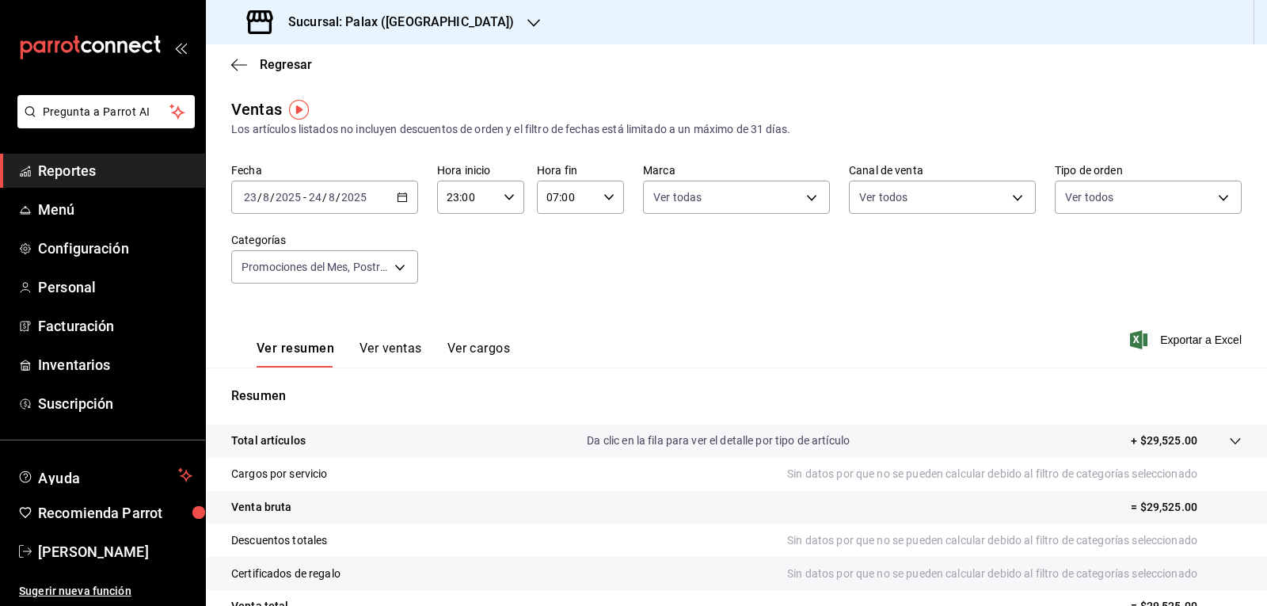
click at [382, 345] on button "Ver ventas" at bounding box center [390, 353] width 63 height 27
